Goal: Task Accomplishment & Management: Manage account settings

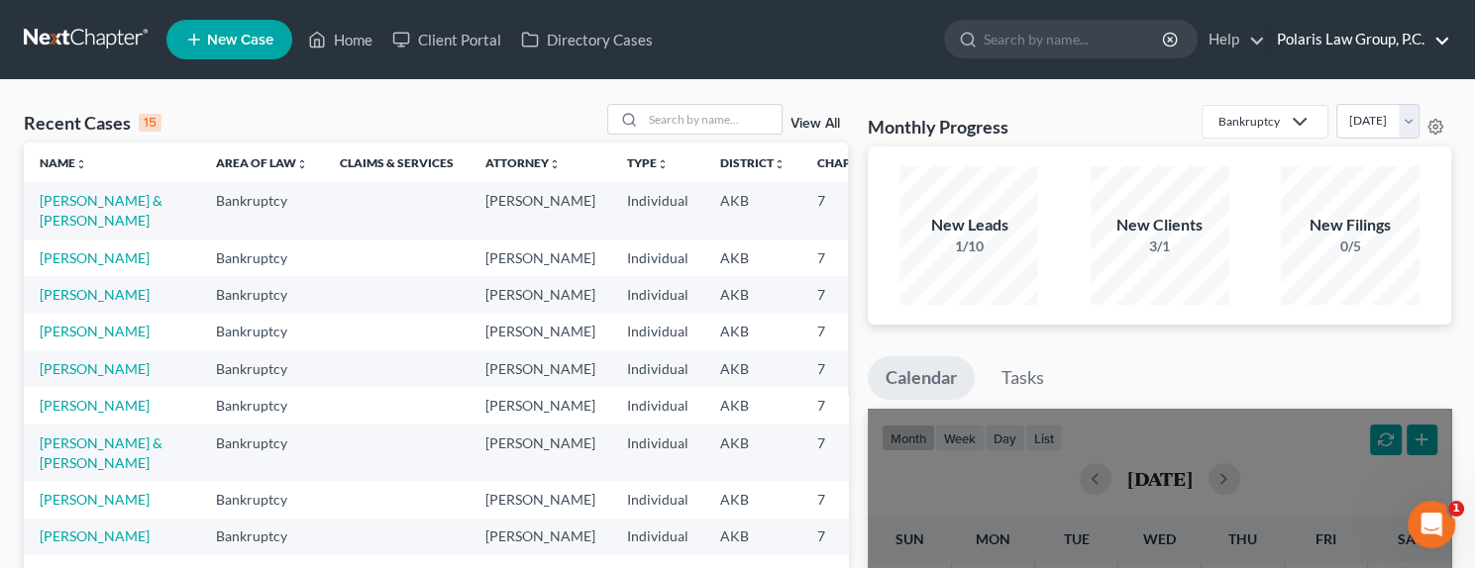
click at [1364, 46] on link "Polaris Law Group, P.C." at bounding box center [1358, 40] width 183 height 36
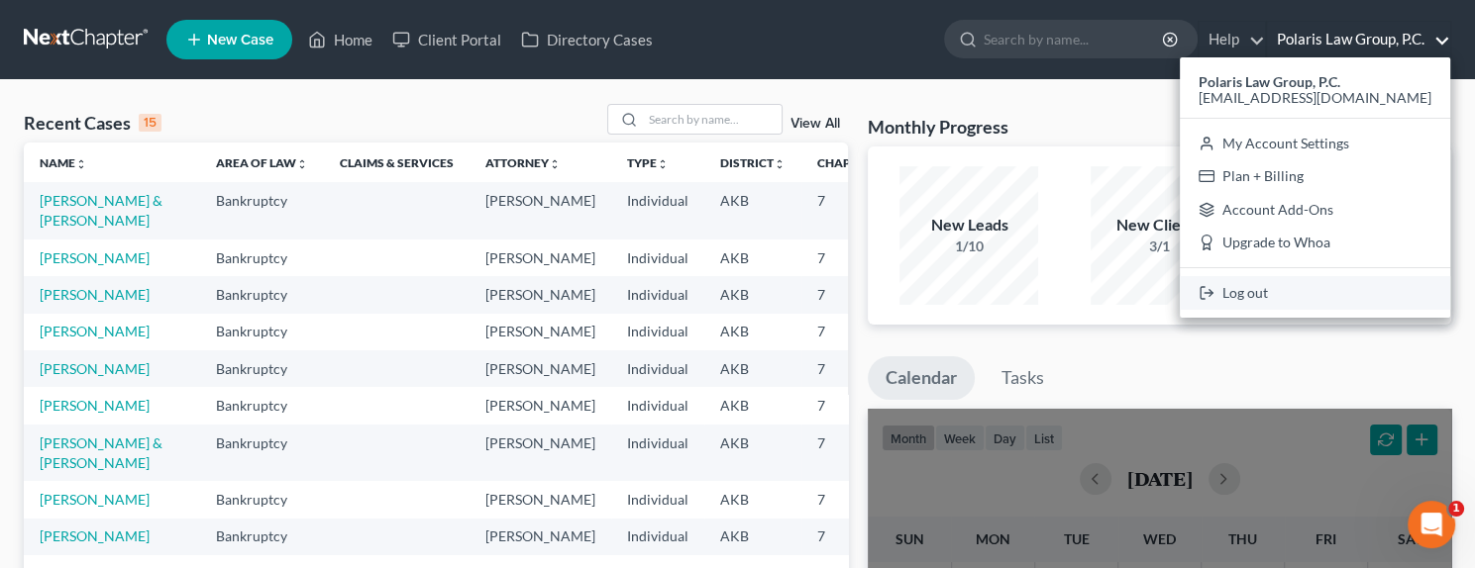
click at [1275, 294] on link "Log out" at bounding box center [1315, 293] width 270 height 34
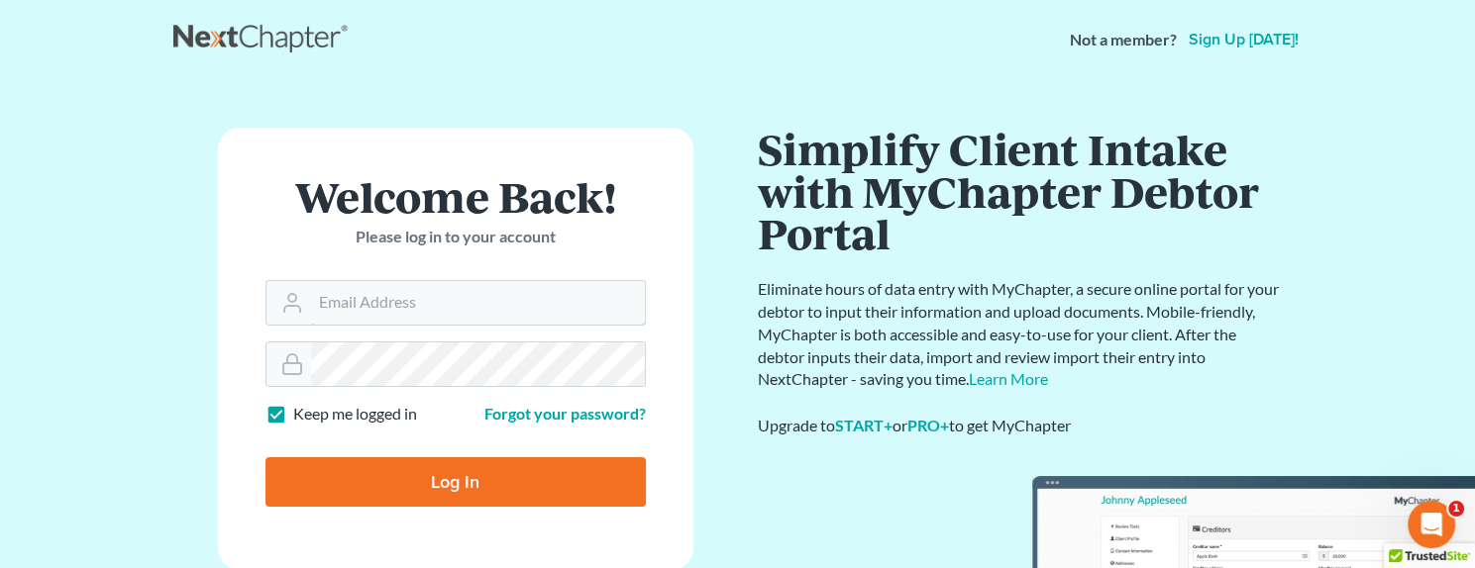
type input "[EMAIL_ADDRESS][DOMAIN_NAME]"
drag, startPoint x: 695, startPoint y: 89, endPoint x: 695, endPoint y: 78, distance: 10.9
click at [695, 78] on nav "Not a member? Sign up [DATE]!" at bounding box center [737, 39] width 1475 height 79
click at [695, 70] on nav "Not a member? Sign up [DATE]!" at bounding box center [737, 39] width 1475 height 79
